Goal: Navigation & Orientation: Find specific page/section

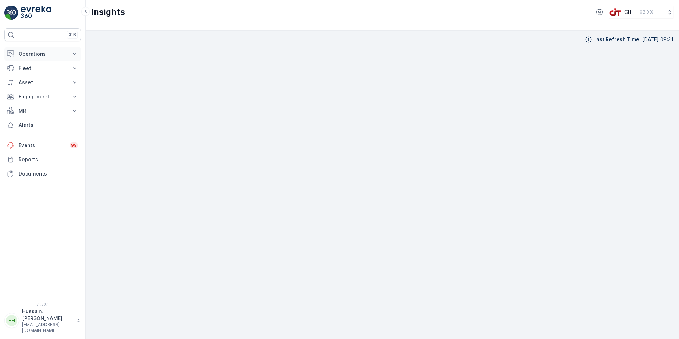
click at [61, 54] on p "Operations" at bounding box center [42, 53] width 48 height 7
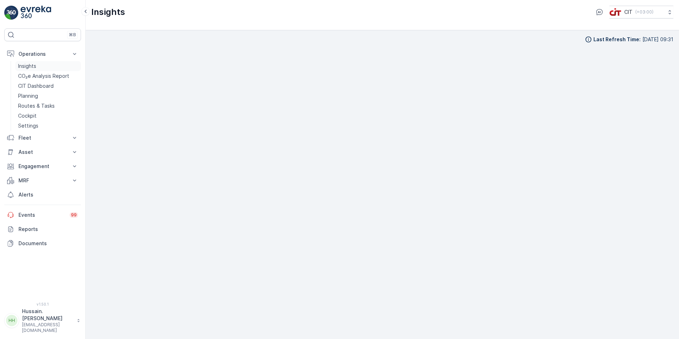
drag, startPoint x: 64, startPoint y: 55, endPoint x: 54, endPoint y: 67, distance: 16.2
drag, startPoint x: 54, startPoint y: 67, endPoint x: 33, endPoint y: 66, distance: 21.0
click at [33, 66] on p "Insights" at bounding box center [27, 66] width 18 height 7
click at [37, 75] on p "CO₂e Analysis Report" at bounding box center [43, 75] width 51 height 7
click at [284, 48] on div "Last Refresh Time : [DATE] 09:31" at bounding box center [382, 184] width 582 height 297
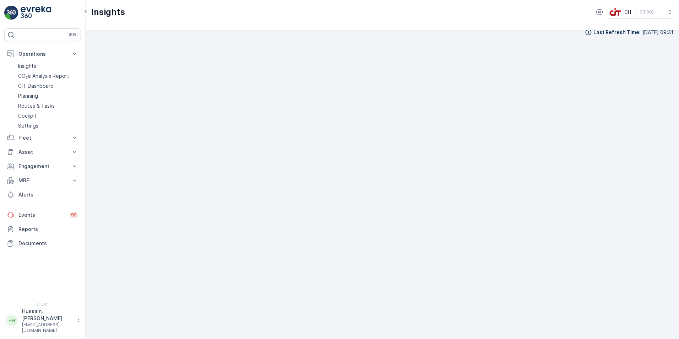
scroll to position [8, 0]
click at [39, 87] on p "CIT Dashboard" at bounding box center [36, 85] width 36 height 7
click at [30, 96] on p "Planning" at bounding box center [28, 95] width 20 height 7
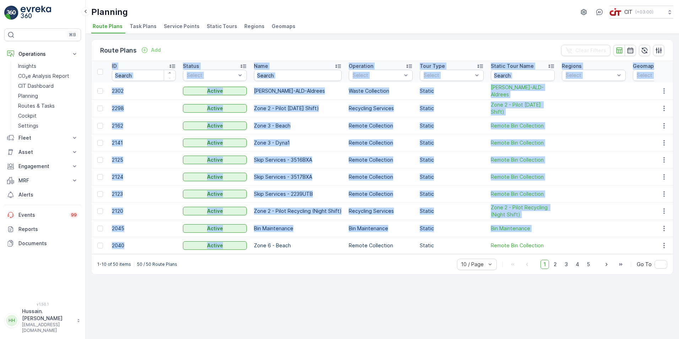
drag, startPoint x: 226, startPoint y: 253, endPoint x: 267, endPoint y: 255, distance: 41.2
click at [267, 254] on div "ID Status Select Name Operation Select Tour Type Select Static Tour Name Region…" at bounding box center [382, 157] width 581 height 193
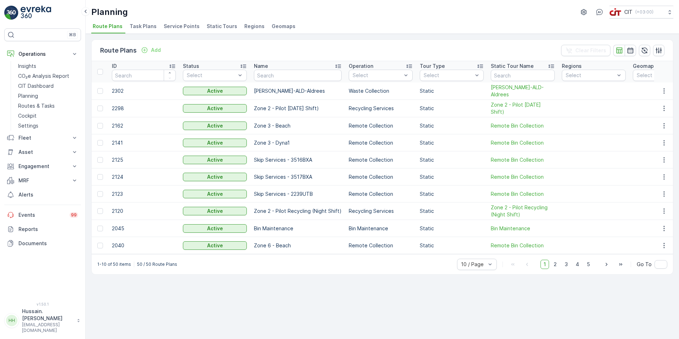
drag, startPoint x: 267, startPoint y: 255, endPoint x: 255, endPoint y: 258, distance: 12.4
click at [255, 258] on div "1-10 of 50 items 50 / 50 Route Plans 10 / Page 1 2 3 4 5 Go To" at bounding box center [382, 264] width 581 height 20
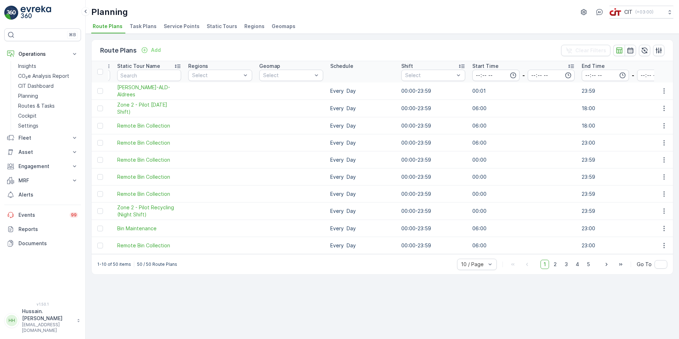
scroll to position [0, 378]
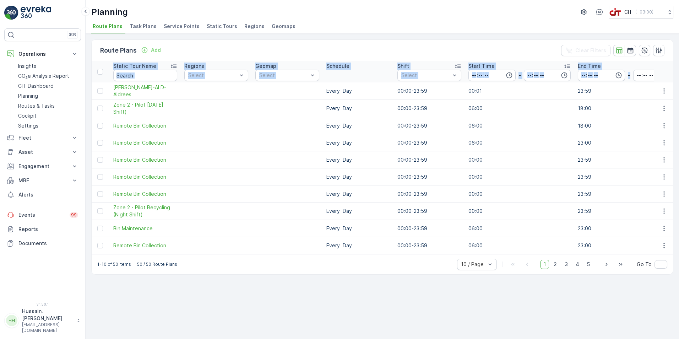
drag, startPoint x: 679, startPoint y: 80, endPoint x: 603, endPoint y: 254, distance: 189.9
click at [603, 254] on div "Route Plans Add Clear Filters ID Status Select Name Operation Select Tour Type …" at bounding box center [382, 186] width 593 height 305
